Goal: Find specific page/section: Find specific page/section

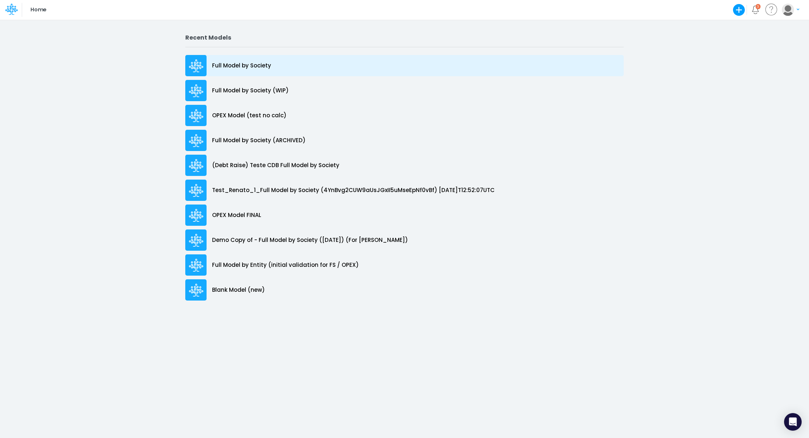
click at [263, 68] on p "Full Model by Society" at bounding box center [241, 66] width 59 height 8
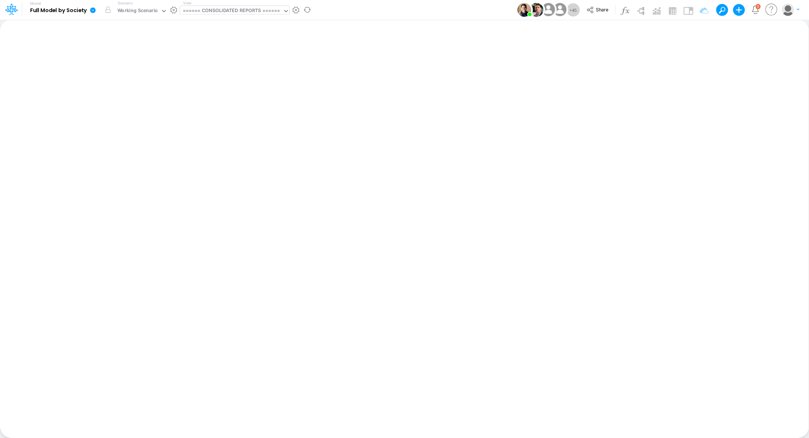
click at [251, 13] on div "====== CONSOLIDATED REPORTS ======" at bounding box center [232, 11] width 98 height 8
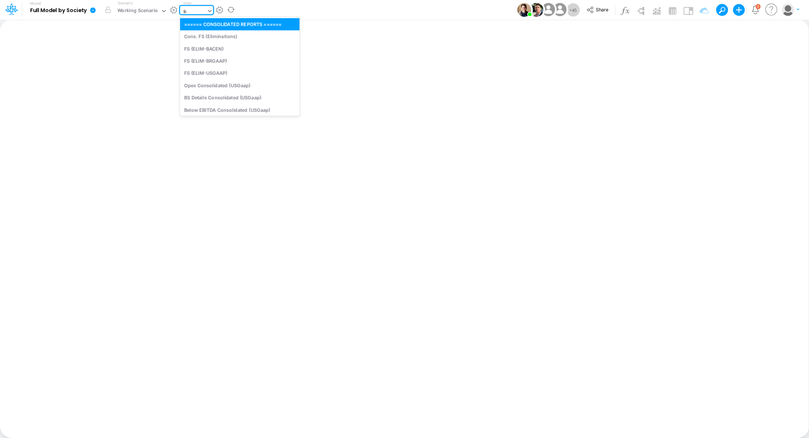
type input "link"
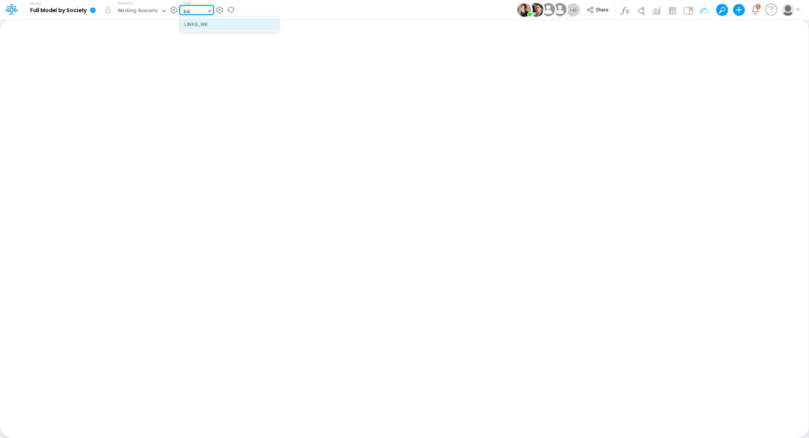
click at [246, 23] on div "LINKS_WK" at bounding box center [229, 24] width 99 height 12
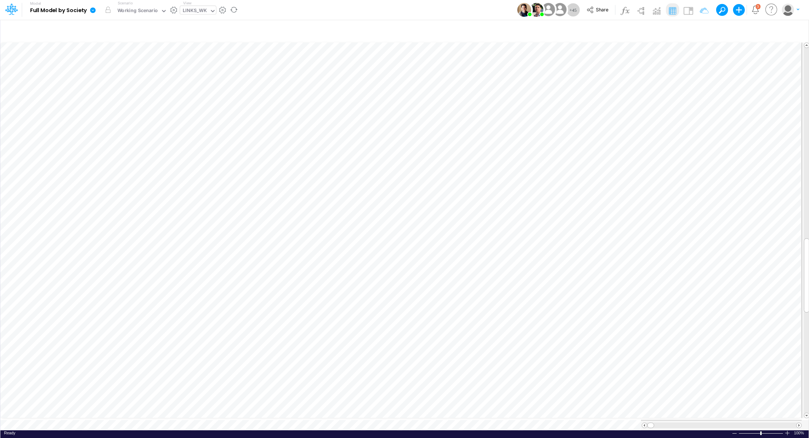
scroll to position [3, 1]
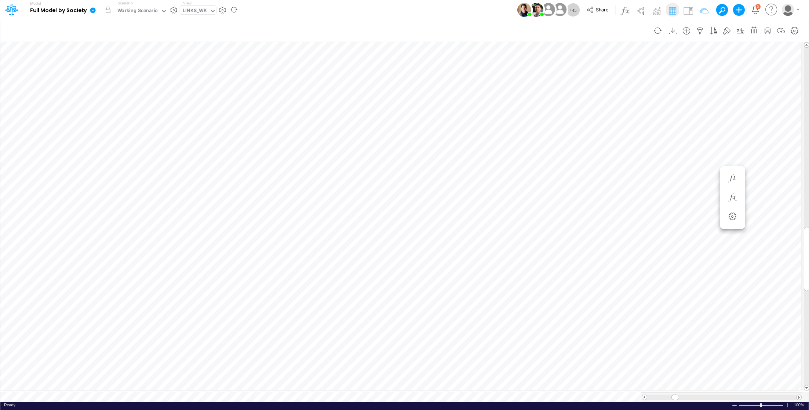
scroll to position [3, 1]
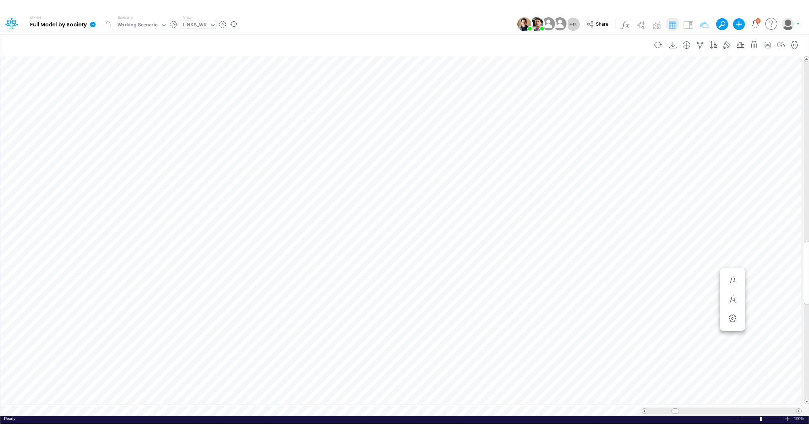
scroll to position [3, 1]
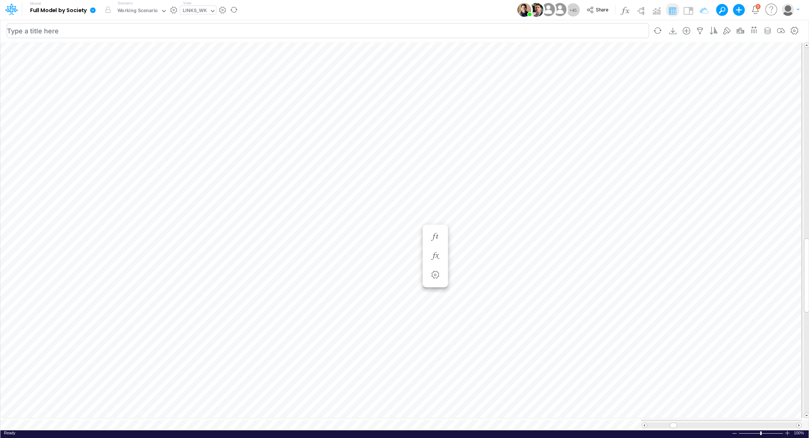
scroll to position [3, 1]
